Goal: Check status: Check status

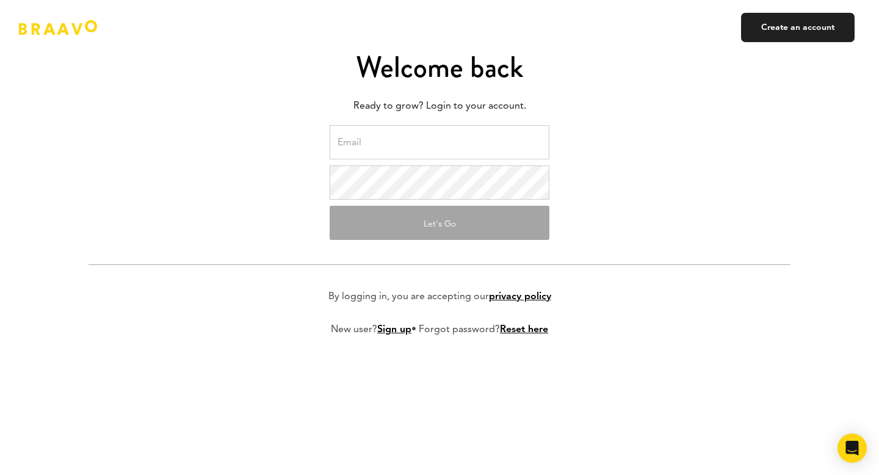
scroll to position [7, 0]
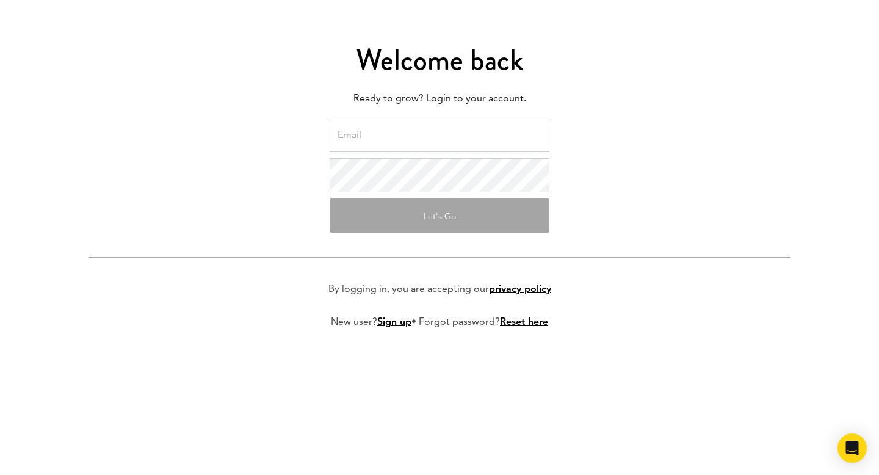
click at [390, 142] on input "email" at bounding box center [439, 135] width 220 height 34
paste input "[EMAIL_ADDRESS]"
type input "[EMAIL_ADDRESS]"
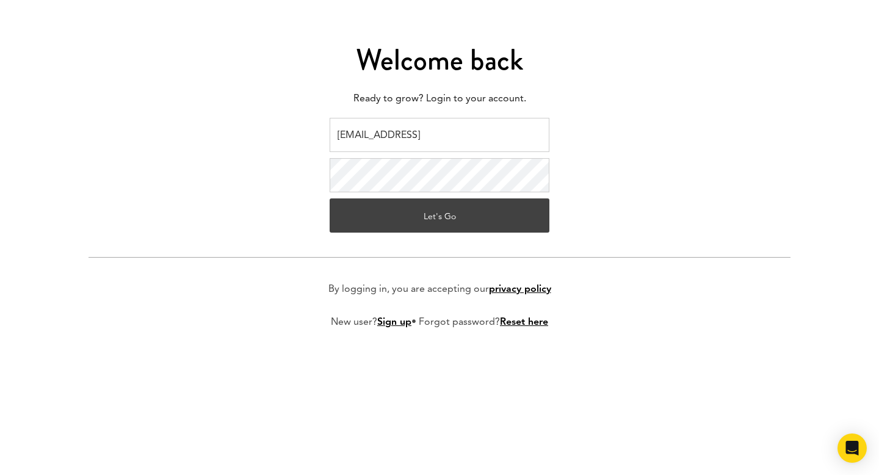
click at [435, 220] on button "Let's Go" at bounding box center [439, 215] width 220 height 34
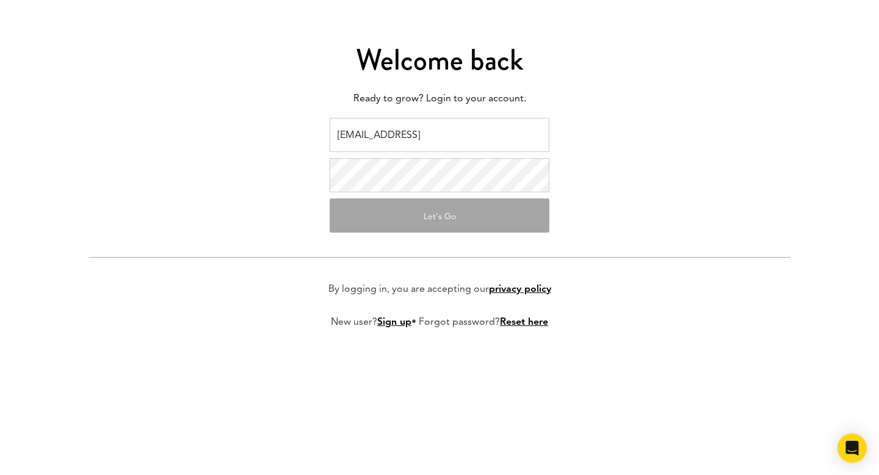
click at [664, 210] on form "[EMAIL_ADDRESS] Let's Go By logging in, you are accepting our privacy policy Ne…" at bounding box center [439, 233] width 702 height 230
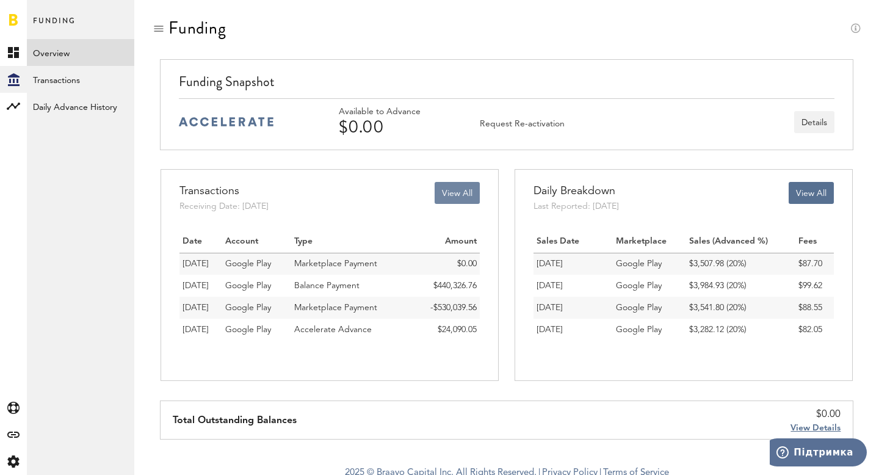
click at [447, 198] on button "View All" at bounding box center [456, 193] width 45 height 22
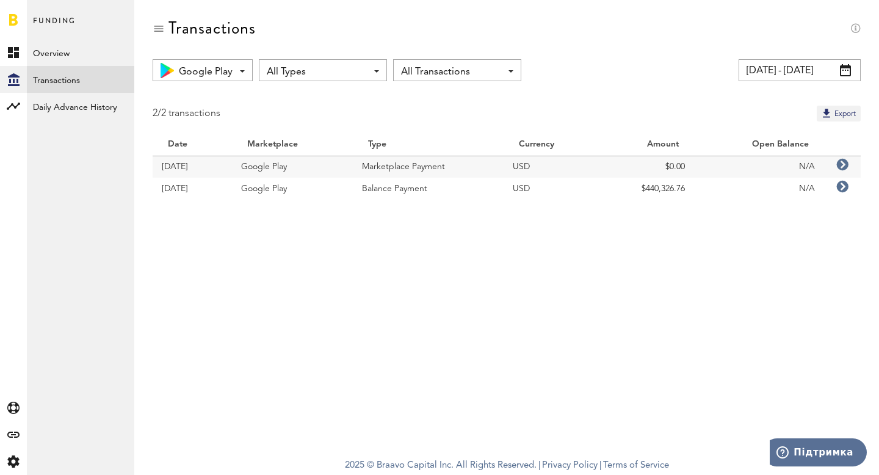
click at [838, 58] on div "Transactions" at bounding box center [507, 38] width 708 height 41
click at [837, 65] on input "[DATE] - [DATE]" at bounding box center [799, 70] width 122 height 22
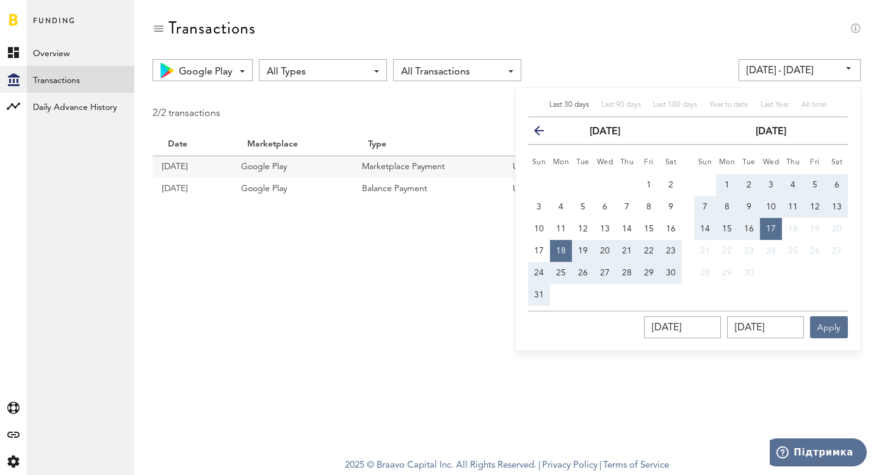
click at [537, 141] on th "previous" at bounding box center [539, 130] width 22 height 27
click at [544, 133] on icon "button" at bounding box center [544, 133] width 0 height 0
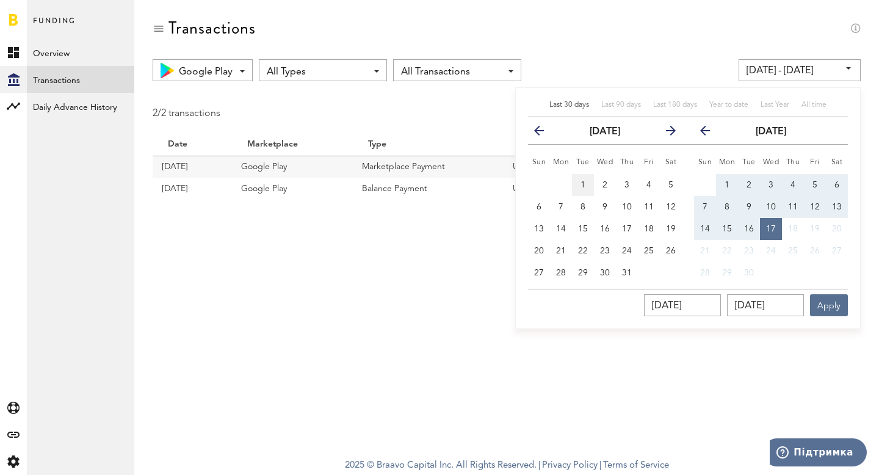
click at [583, 182] on span "1" at bounding box center [582, 185] width 5 height 9
type input "[DATE] - [DATE]"
type input "[DATE]"
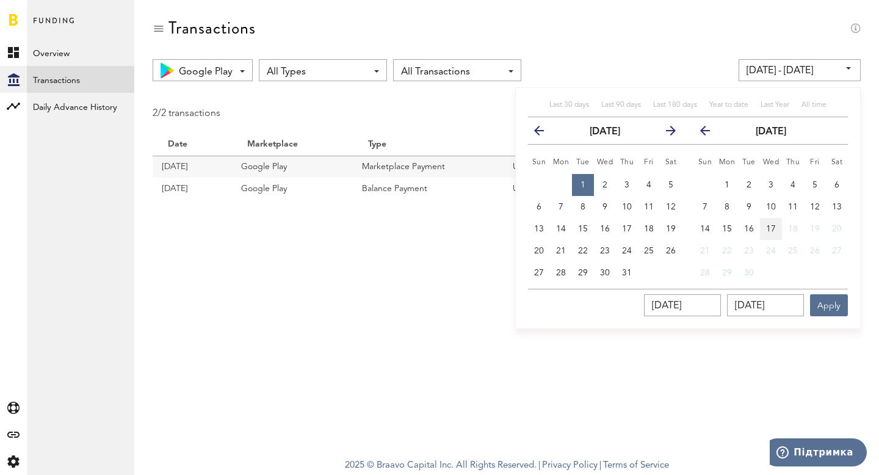
click at [773, 229] on span "17" at bounding box center [771, 229] width 10 height 9
type input "[DATE] - [DATE]"
type input "[DATE]"
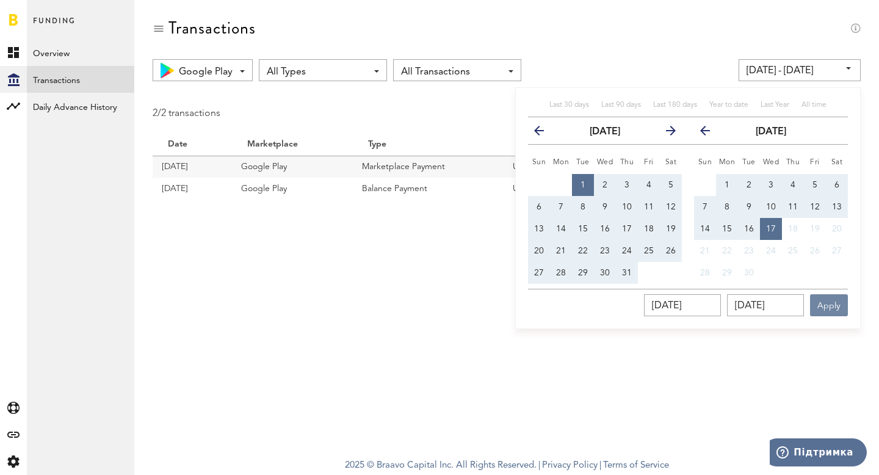
click at [838, 305] on button "Apply" at bounding box center [829, 305] width 38 height 22
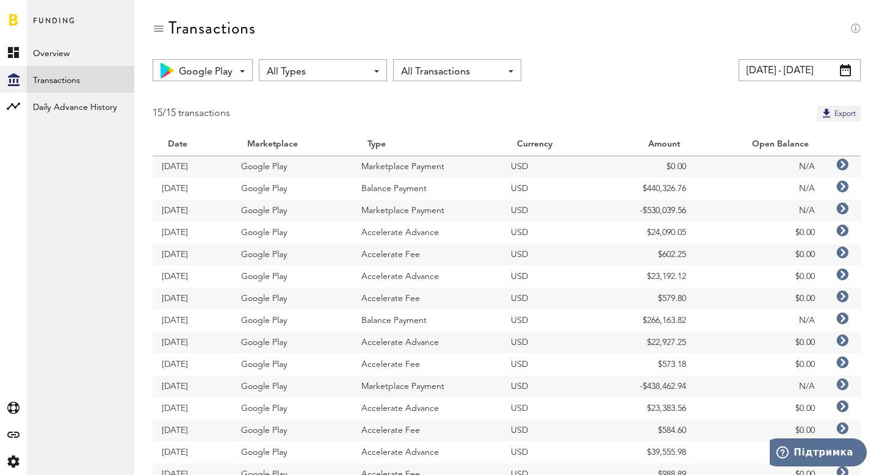
click at [636, 215] on td "-$530,039.56" at bounding box center [647, 211] width 96 height 22
click at [655, 211] on td "-$530,039.56" at bounding box center [647, 211] width 96 height 22
click at [842, 210] on icon at bounding box center [842, 209] width 12 height 12
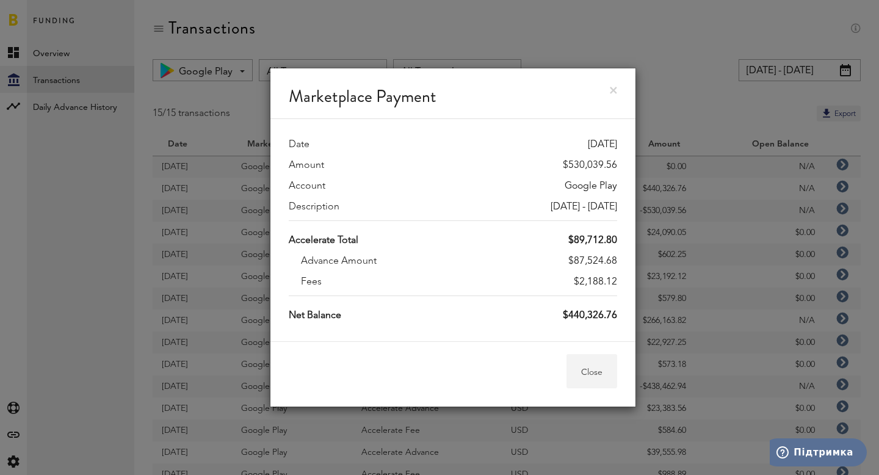
click at [592, 372] on button "Close" at bounding box center [591, 371] width 51 height 34
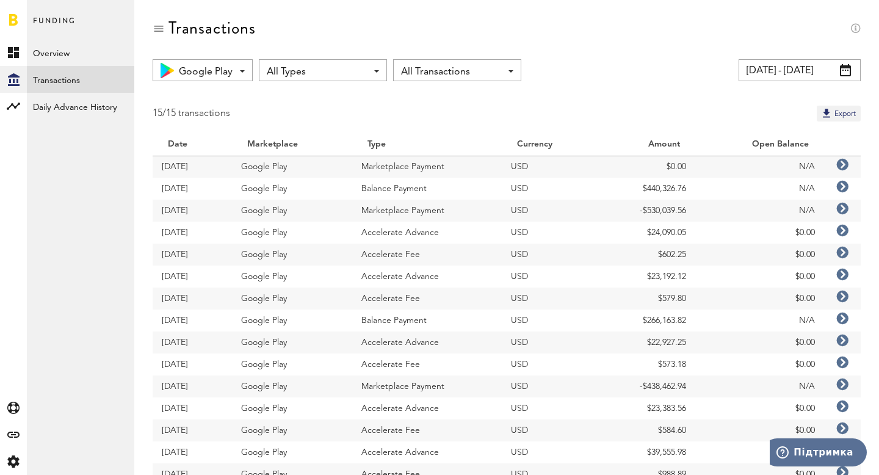
click at [644, 185] on td "$440,326.76" at bounding box center [647, 189] width 96 height 22
click at [652, 340] on td "$22,927.25" at bounding box center [647, 342] width 96 height 22
